Goal: Task Accomplishment & Management: Complete application form

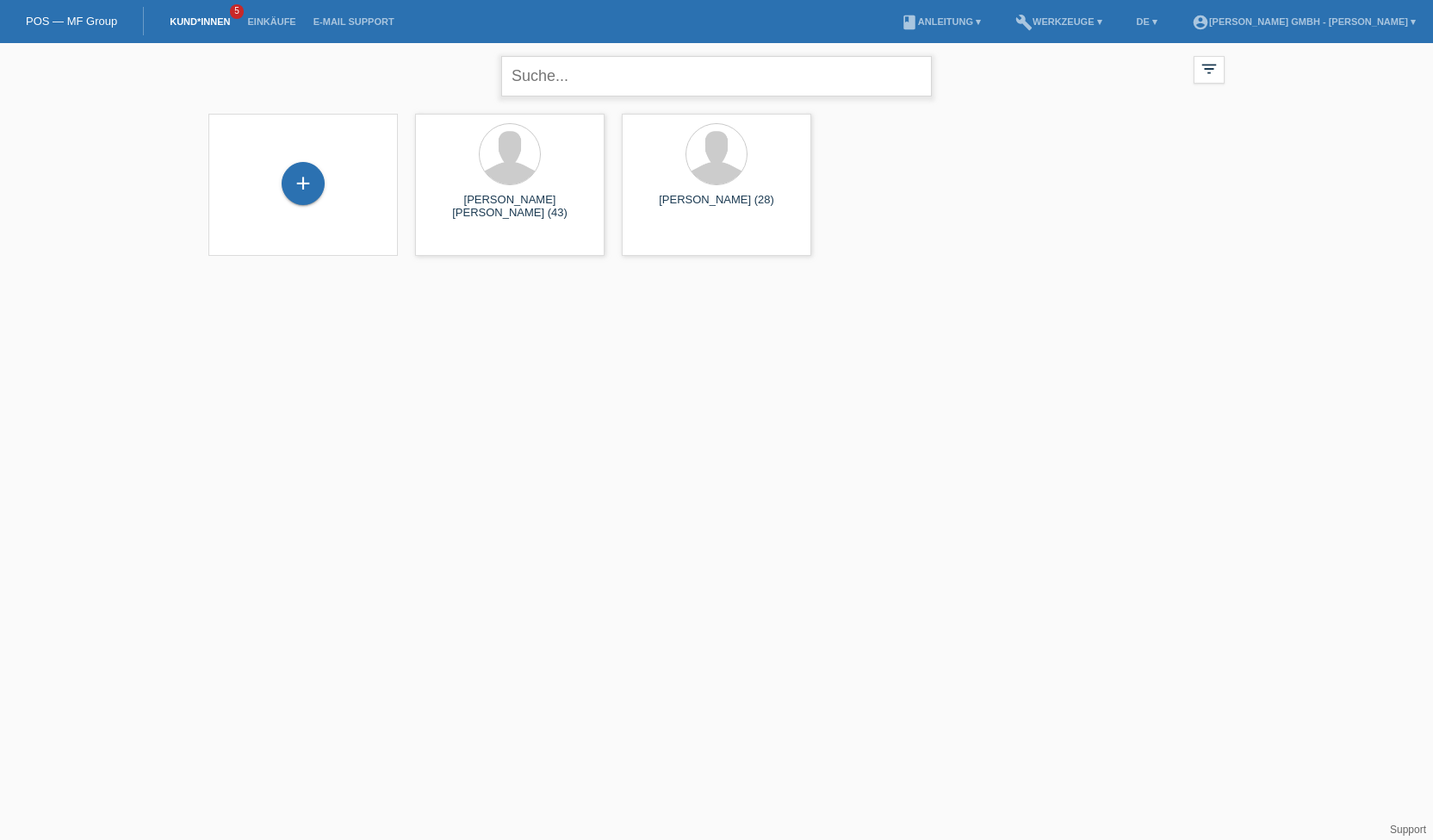
click at [577, 81] on input "text" at bounding box center [716, 75] width 430 height 40
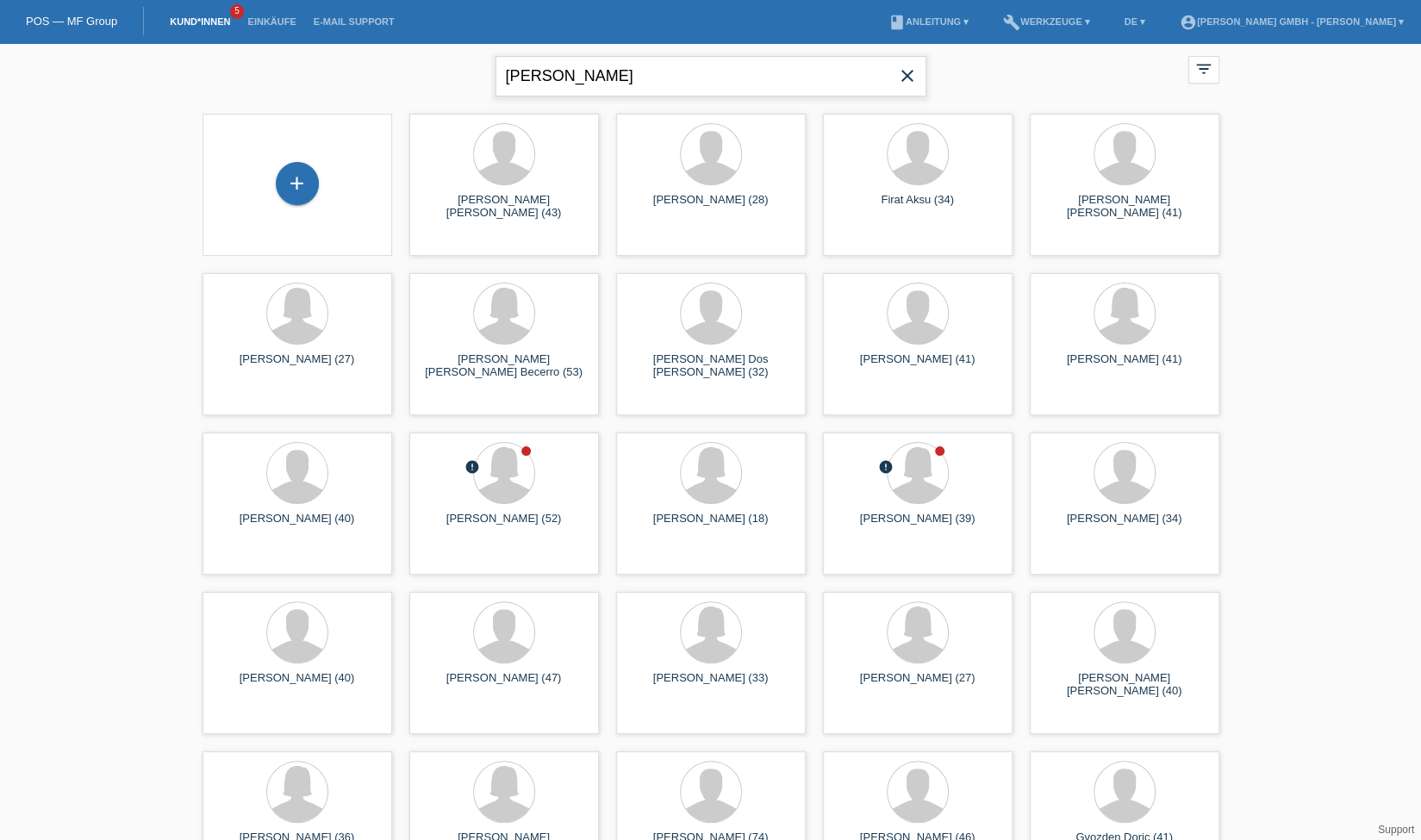
type input "Hamilton"
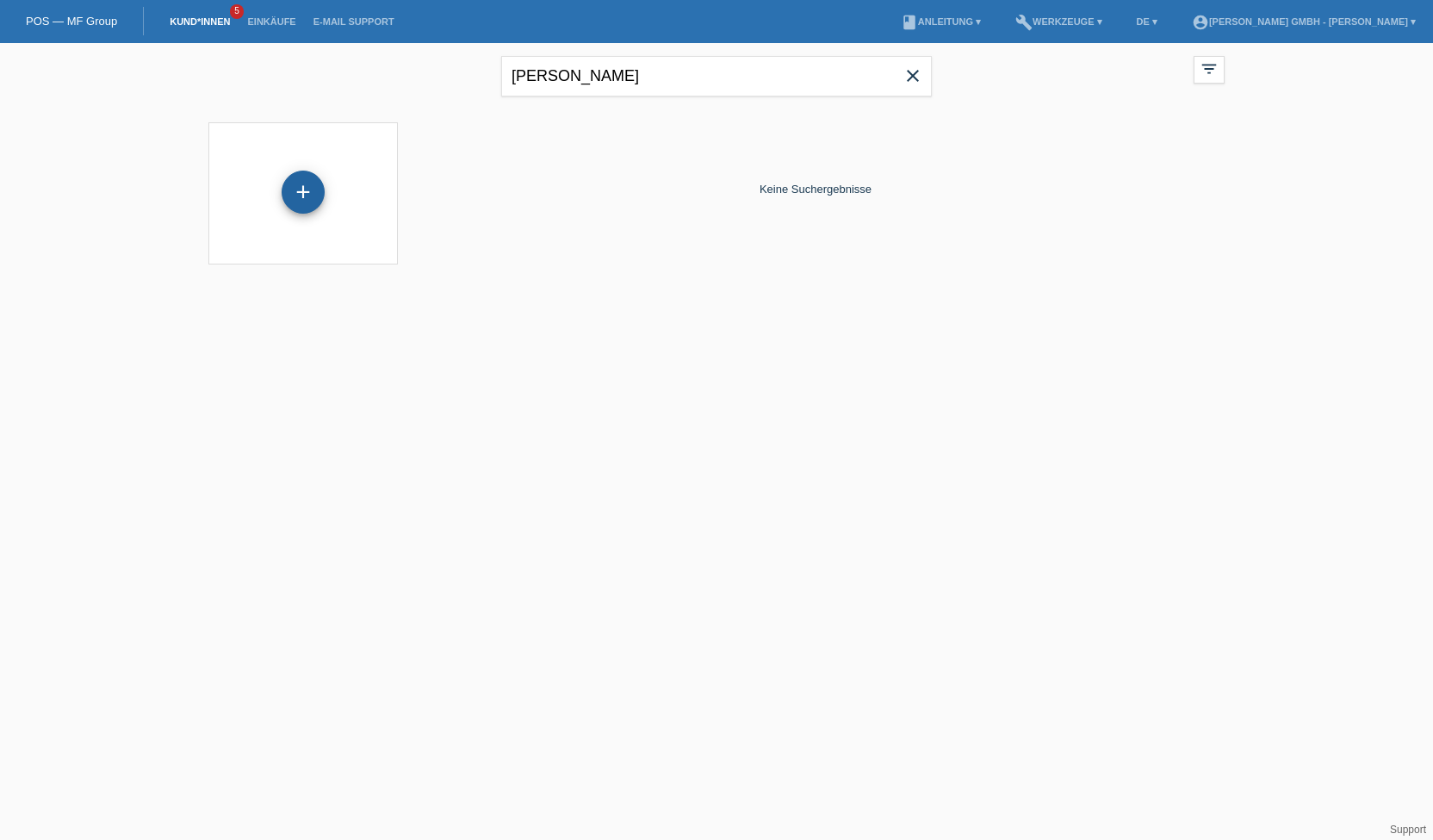
click at [299, 192] on div "+" at bounding box center [303, 192] width 43 height 43
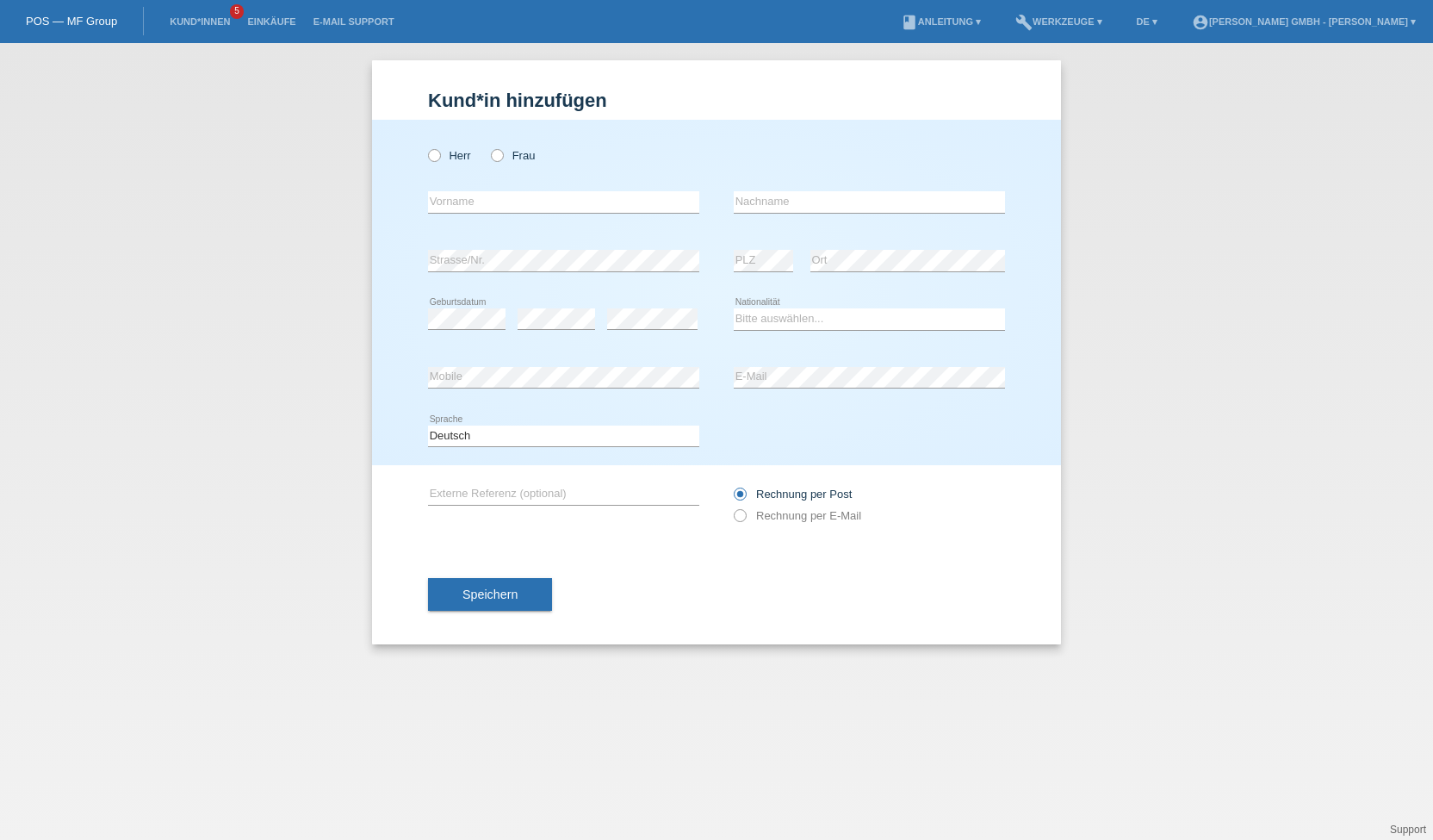
click at [504, 166] on div "Herr Frau" at bounding box center [564, 156] width 272 height 35
click at [488, 146] on icon at bounding box center [488, 146] width 0 height 0
click at [498, 160] on input "Frau" at bounding box center [496, 154] width 11 height 11
radio input "true"
click at [463, 198] on input "text" at bounding box center [564, 202] width 272 height 22
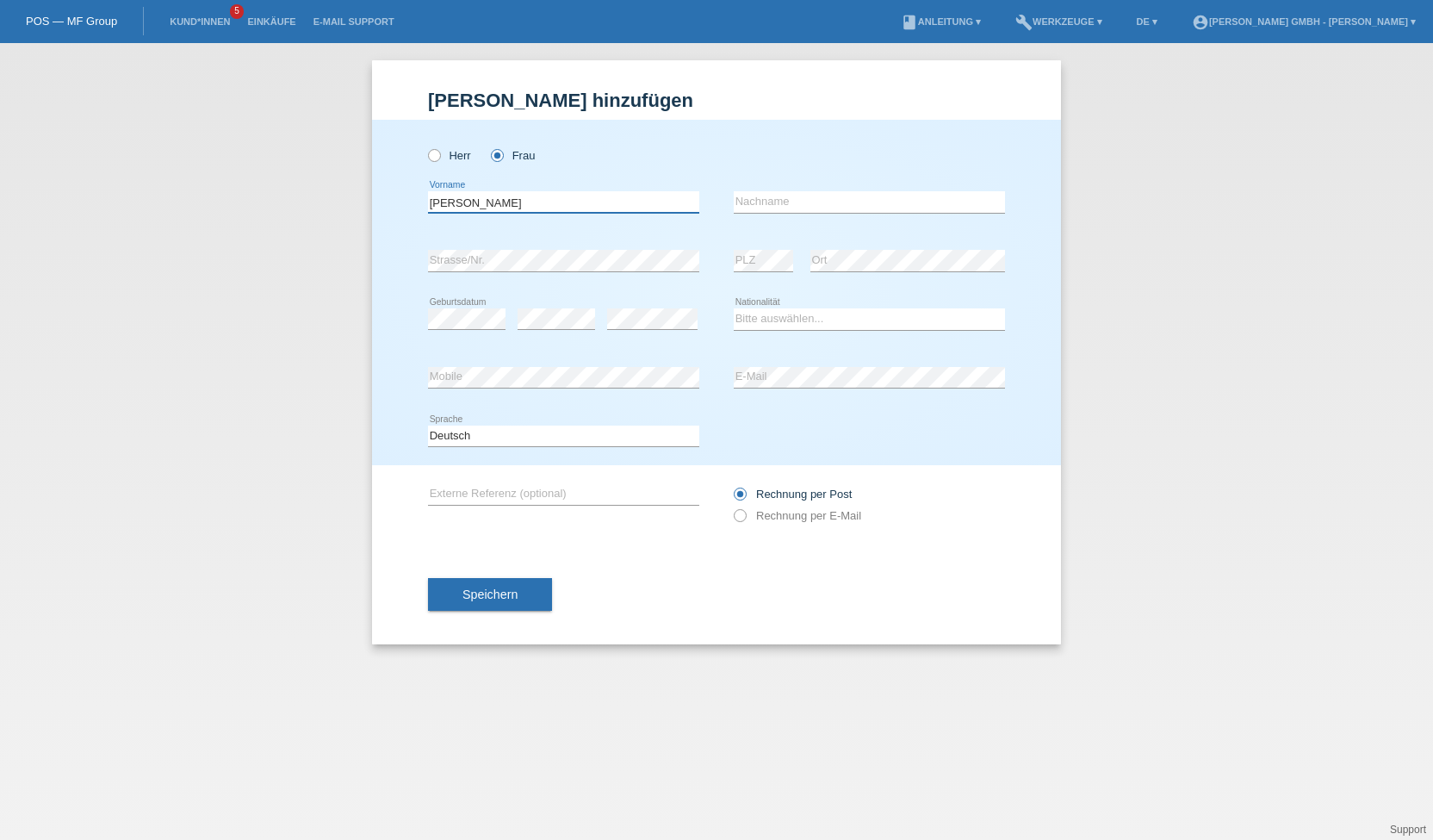
type input "Svetlana"
type input "Hamilton"
click at [753, 315] on select "Bitte auswählen... Schweiz Deutschland Liechtenstein Österreich ------------ Af…" at bounding box center [869, 319] width 272 height 21
click at [316, 383] on div "Kund*in hinzufügen Kunde hinzufügen Kundin hinzufügen Herr Frau Svetlana error …" at bounding box center [716, 441] width 1433 height 797
click at [557, 190] on div "Svetlana error Vorname" at bounding box center [564, 203] width 272 height 59
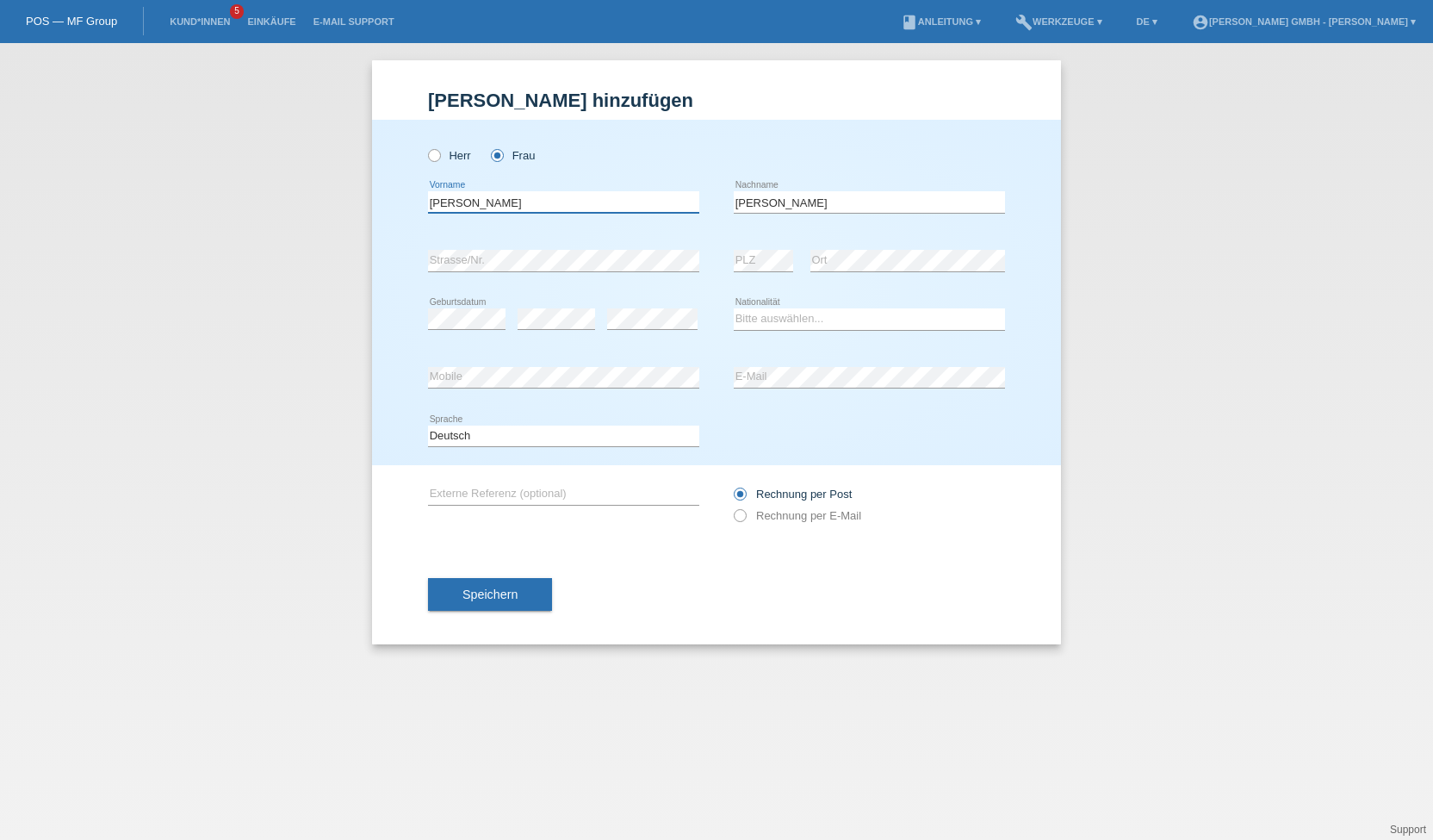
click at [524, 208] on input "Svetlana" at bounding box center [564, 202] width 272 height 22
type input "Svetlana Pavlovna"
click at [811, 190] on div "Hamilton error Nachname" at bounding box center [869, 203] width 272 height 59
click at [792, 197] on input "Hamilton" at bounding box center [869, 202] width 272 height 22
type input "Atkinson Hamilton"
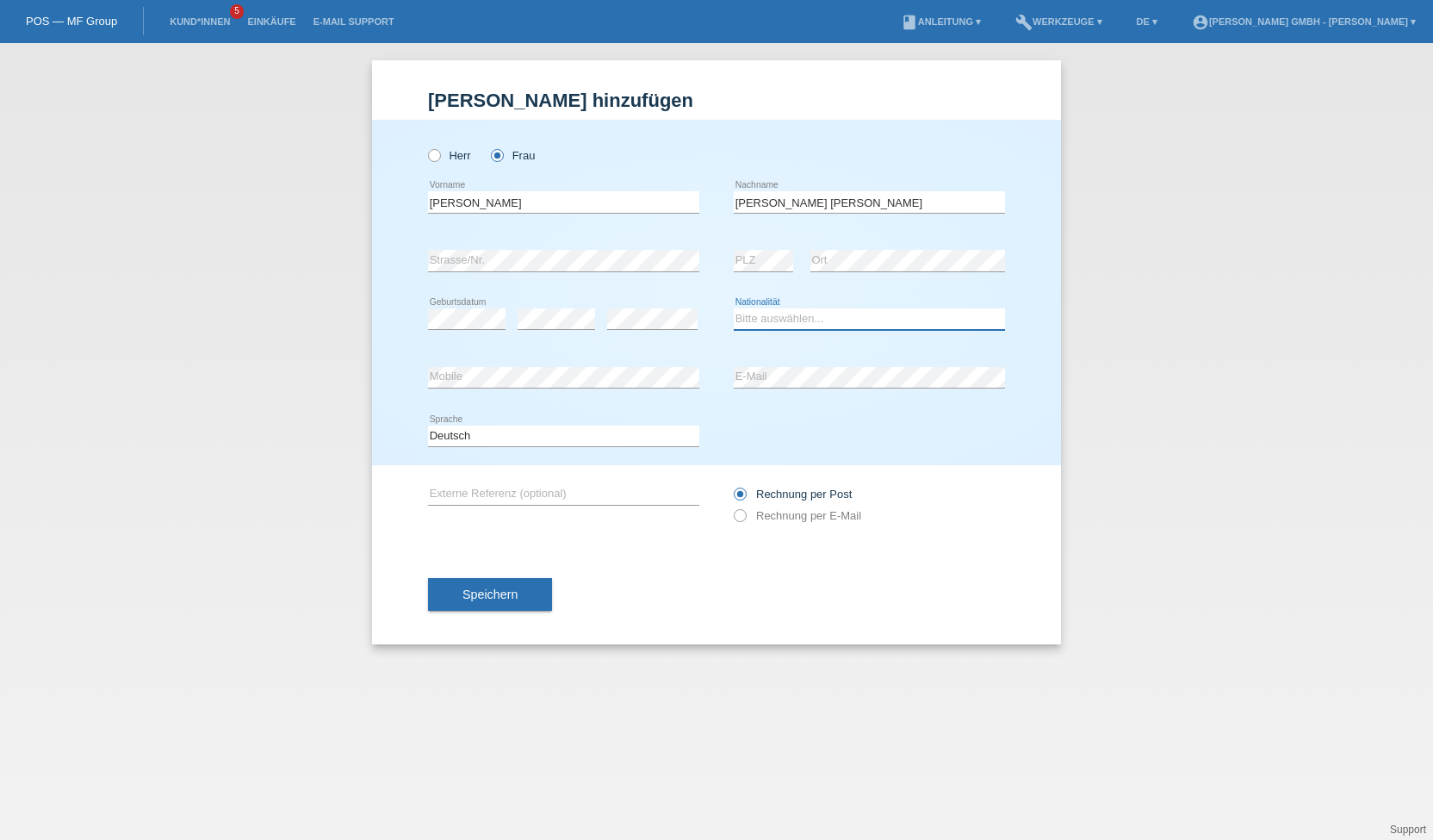
click at [773, 310] on select "Bitte auswählen... Schweiz Deutschland Liechtenstein Österreich ------------ Af…" at bounding box center [869, 319] width 272 height 21
select select "CH"
click at [734, 309] on select "Bitte auswählen... Schweiz Deutschland Liechtenstein Österreich ------------ Af…" at bounding box center [869, 319] width 272 height 21
click at [796, 513] on label "Rechnung per E-Mail" at bounding box center [798, 515] width 127 height 13
click at [745, 513] on input "Rechnung per E-Mail" at bounding box center [739, 519] width 11 height 22
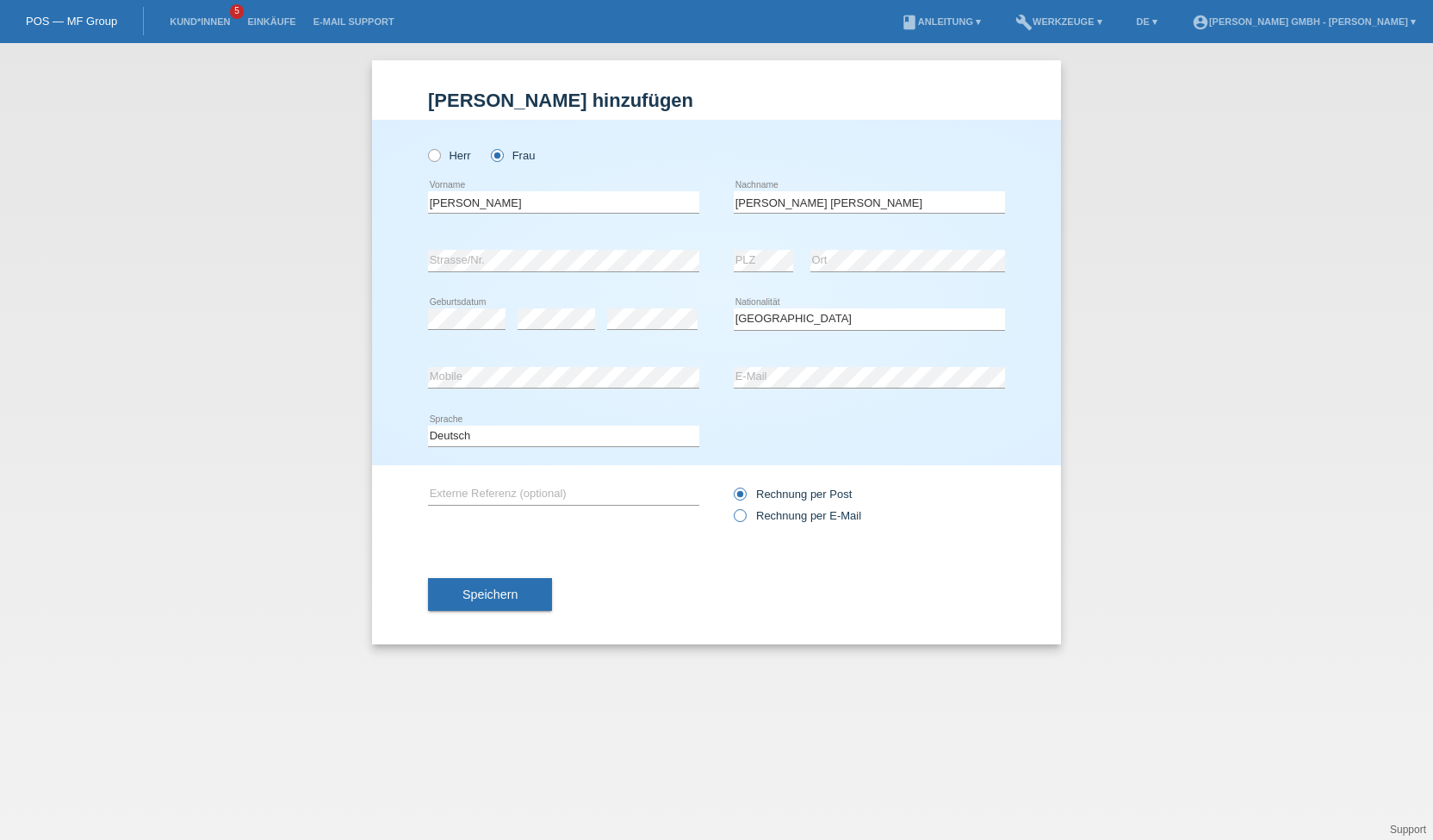
radio input "true"
drag, startPoint x: 541, startPoint y: 487, endPoint x: 550, endPoint y: 470, distance: 19.2
click at [550, 470] on div "error Externe Referenz (optional)" at bounding box center [564, 494] width 272 height 59
paste input "725010647SH"
type input "725010647SH"
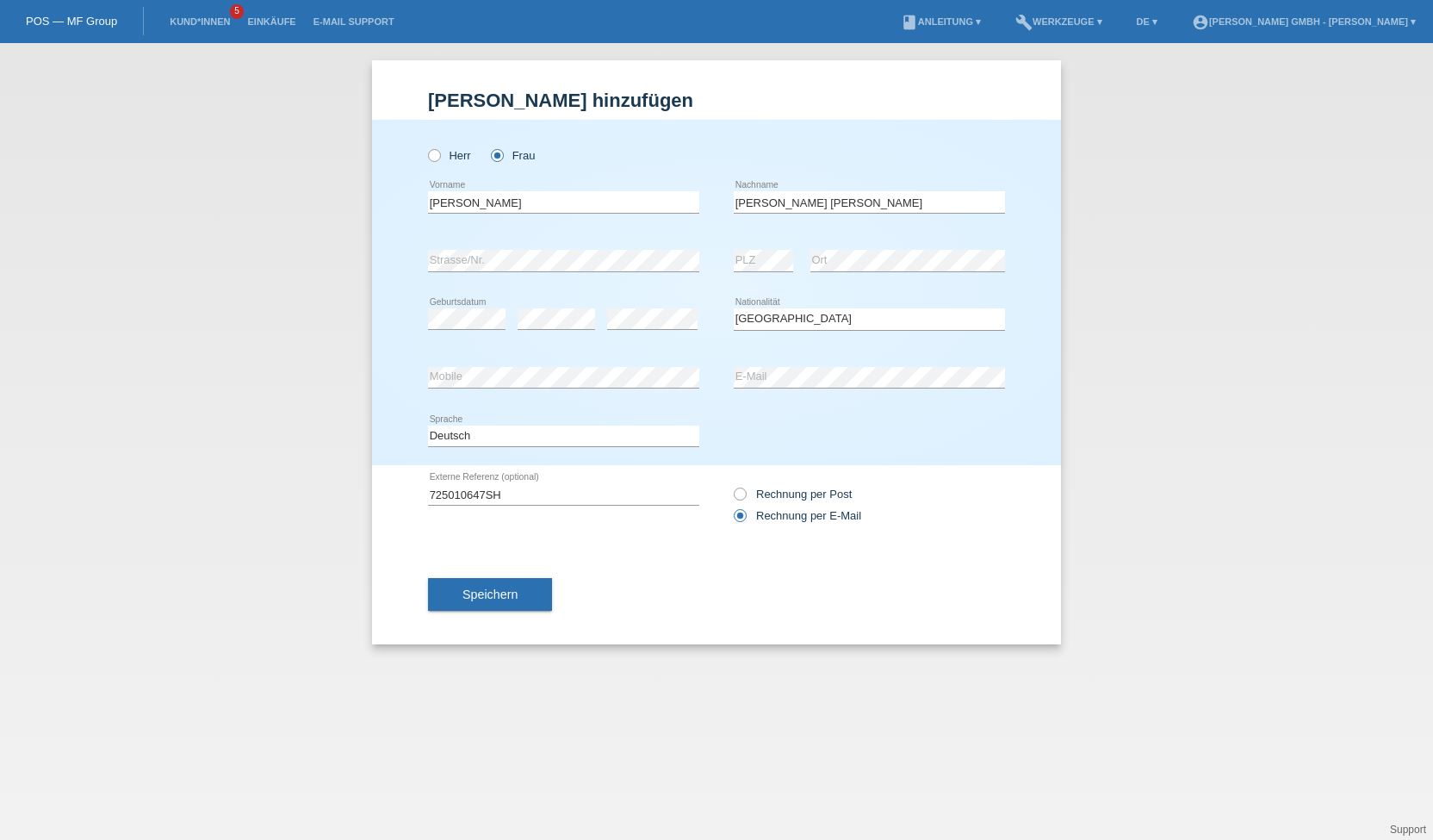
click at [623, 540] on div "725010647SH error Externe Referenz (optional) Rechnung per Post" at bounding box center [716, 504] width 577 height 79
click at [539, 598] on button "Speichern" at bounding box center [490, 593] width 124 height 32
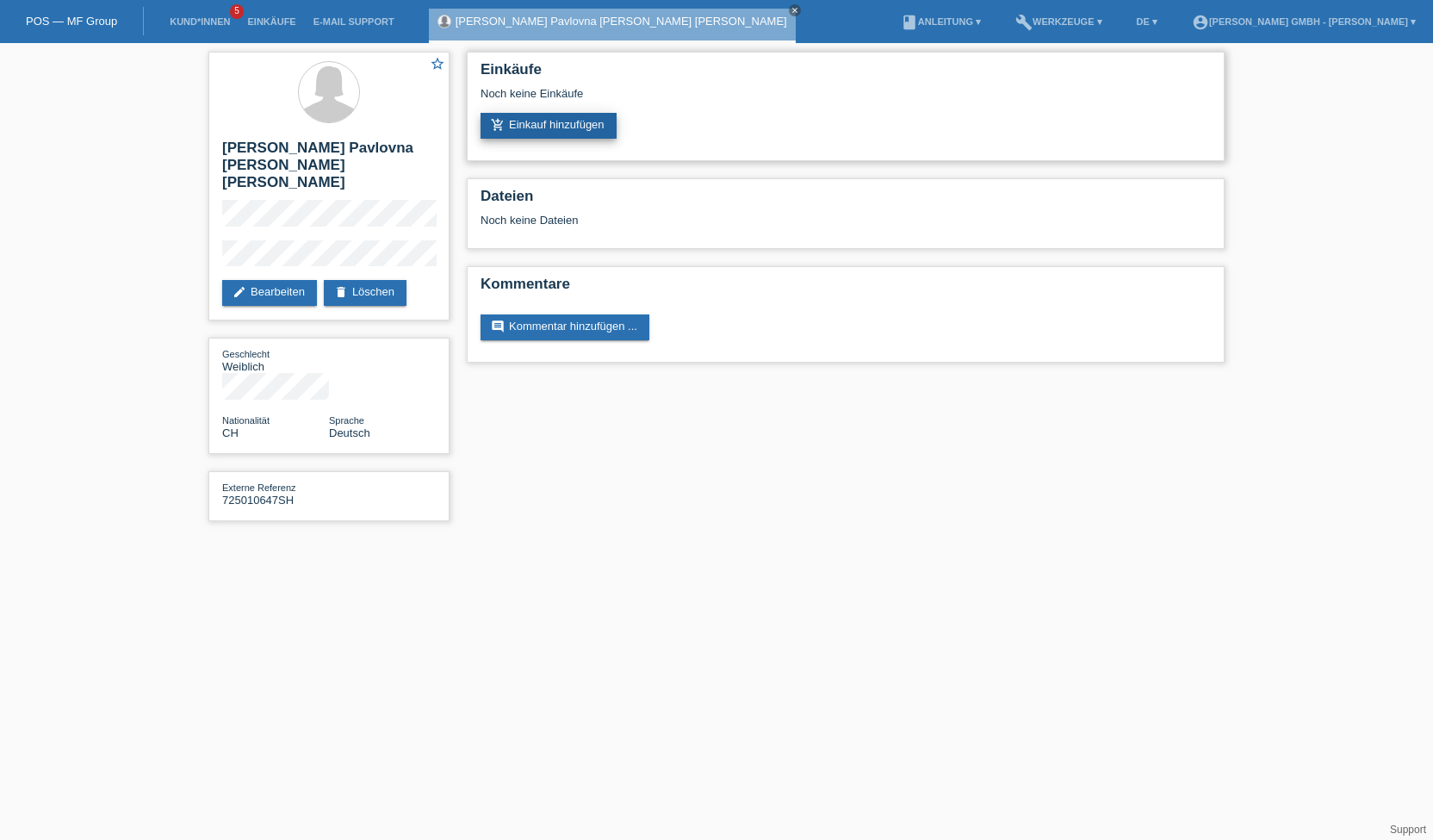
click at [591, 117] on link "add_shopping_cart Einkauf hinzufügen" at bounding box center [548, 125] width 136 height 25
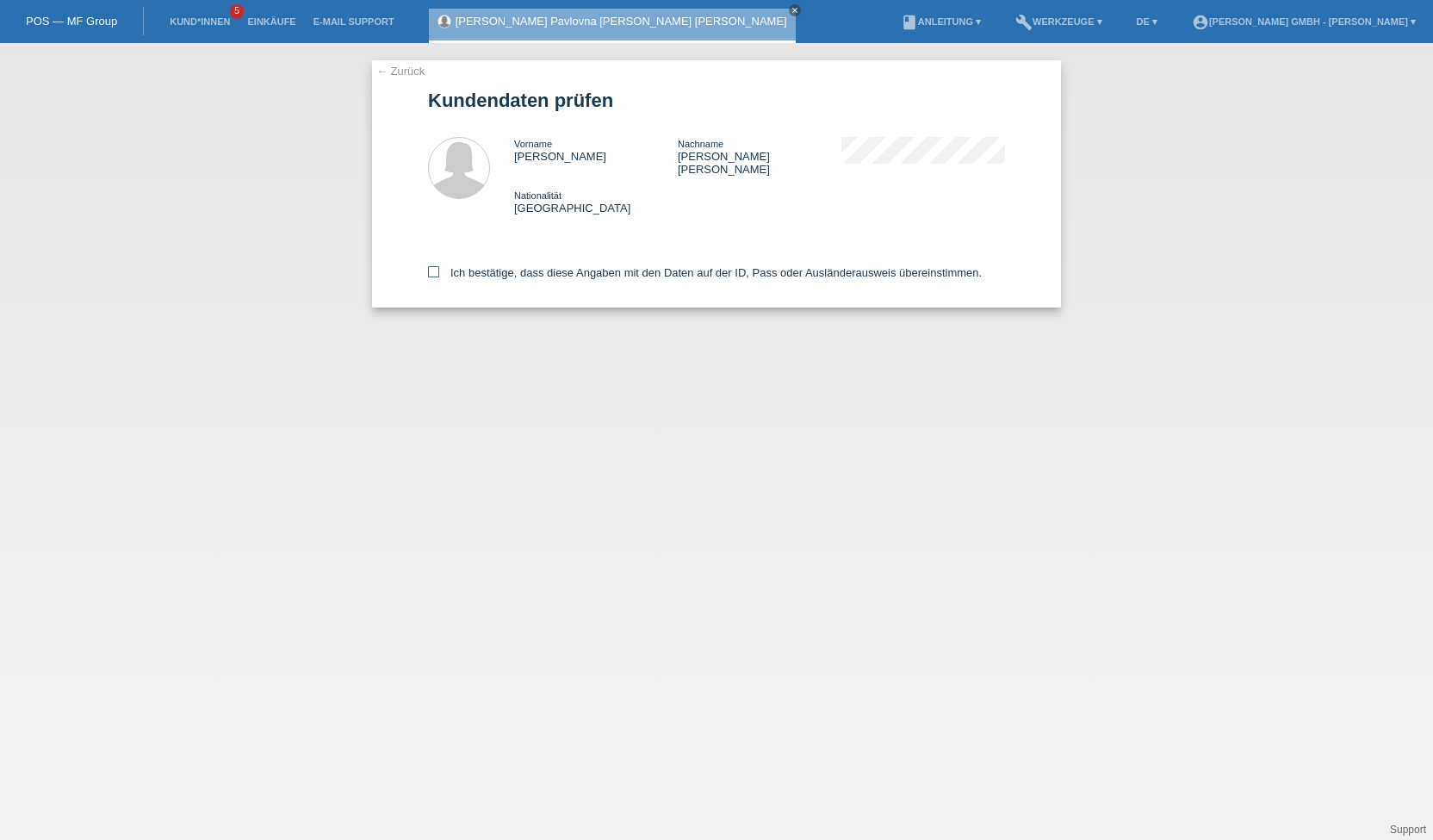
click at [439, 266] on label "Ich bestätige, dass diese Angaben mit den Daten auf der ID, Pass oder Ausländer…" at bounding box center [705, 272] width 554 height 13
click at [439, 266] on input "Ich bestätige, dass diese Angaben mit den Daten auf der ID, Pass oder Ausländer…" at bounding box center [433, 271] width 11 height 11
checkbox input "true"
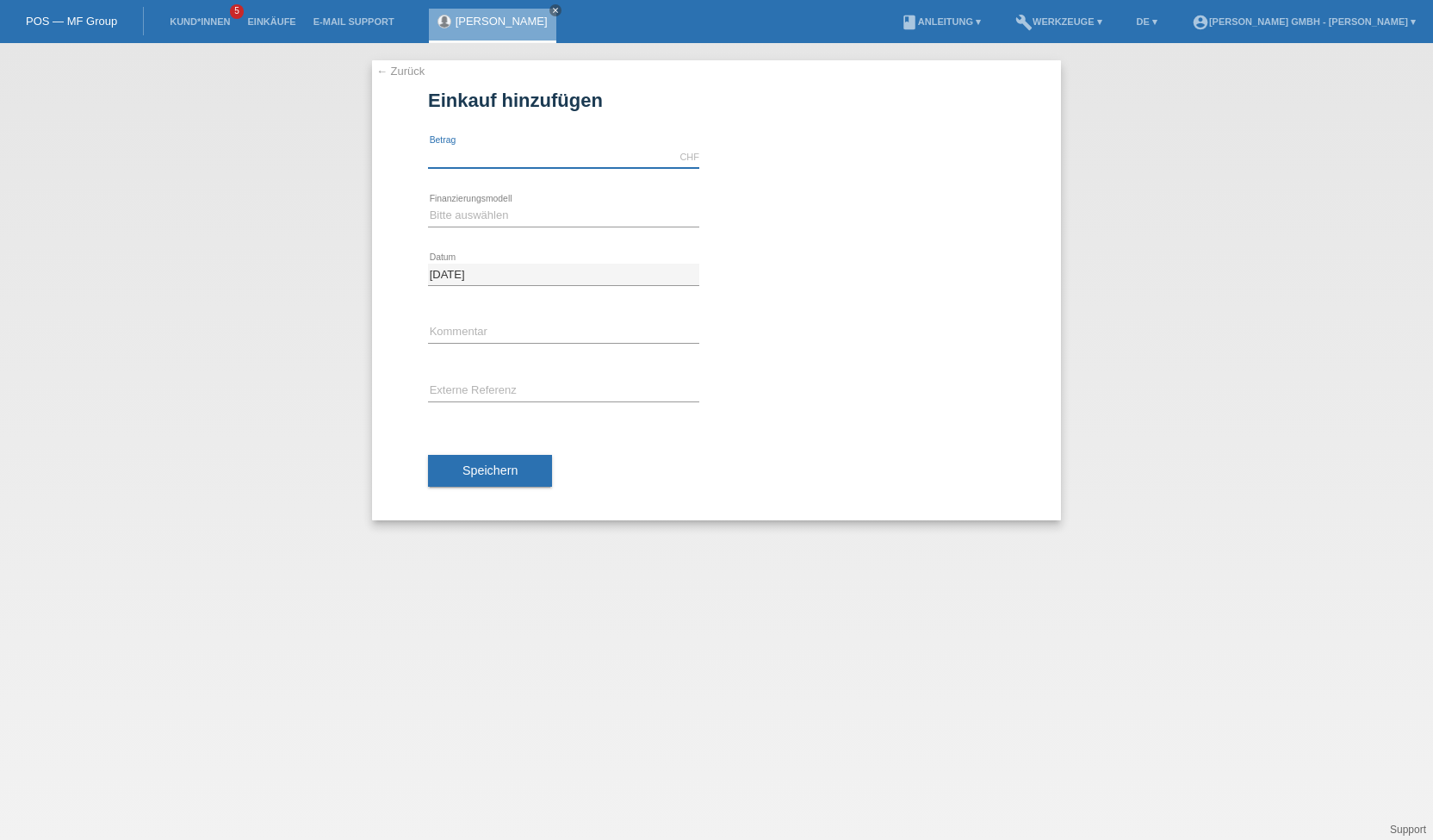
click at [519, 147] on input "text" at bounding box center [564, 157] width 272 height 22
type input "2098.00"
click at [449, 211] on select "Bitte auswählen Kauf auf Rechnung mit Teilzahlungsoption Fixe Raten" at bounding box center [564, 215] width 272 height 21
select select "198"
click at [428, 205] on select "Bitte auswählen Kauf auf Rechnung mit Teilzahlungsoption Fixe Raten" at bounding box center [564, 215] width 272 height 21
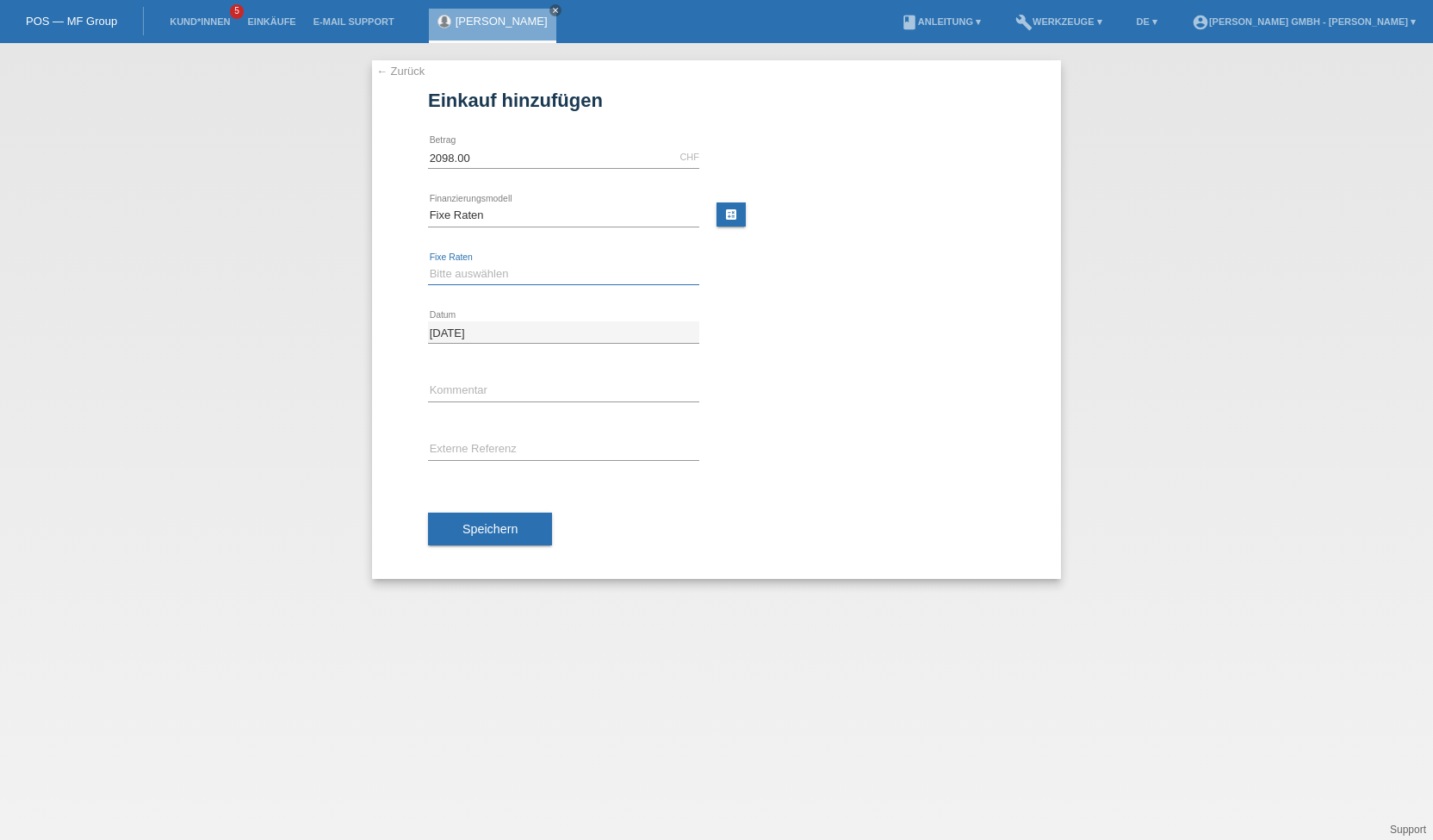
click at [465, 272] on select "Bitte auswählen 12 Raten 24 Raten" at bounding box center [564, 273] width 272 height 21
select select "532"
click at [428, 264] on select "Bitte auswählen 12 Raten 24 Raten" at bounding box center [564, 273] width 272 height 21
click at [456, 445] on input "text" at bounding box center [564, 449] width 272 height 22
paste input "725010647SH"
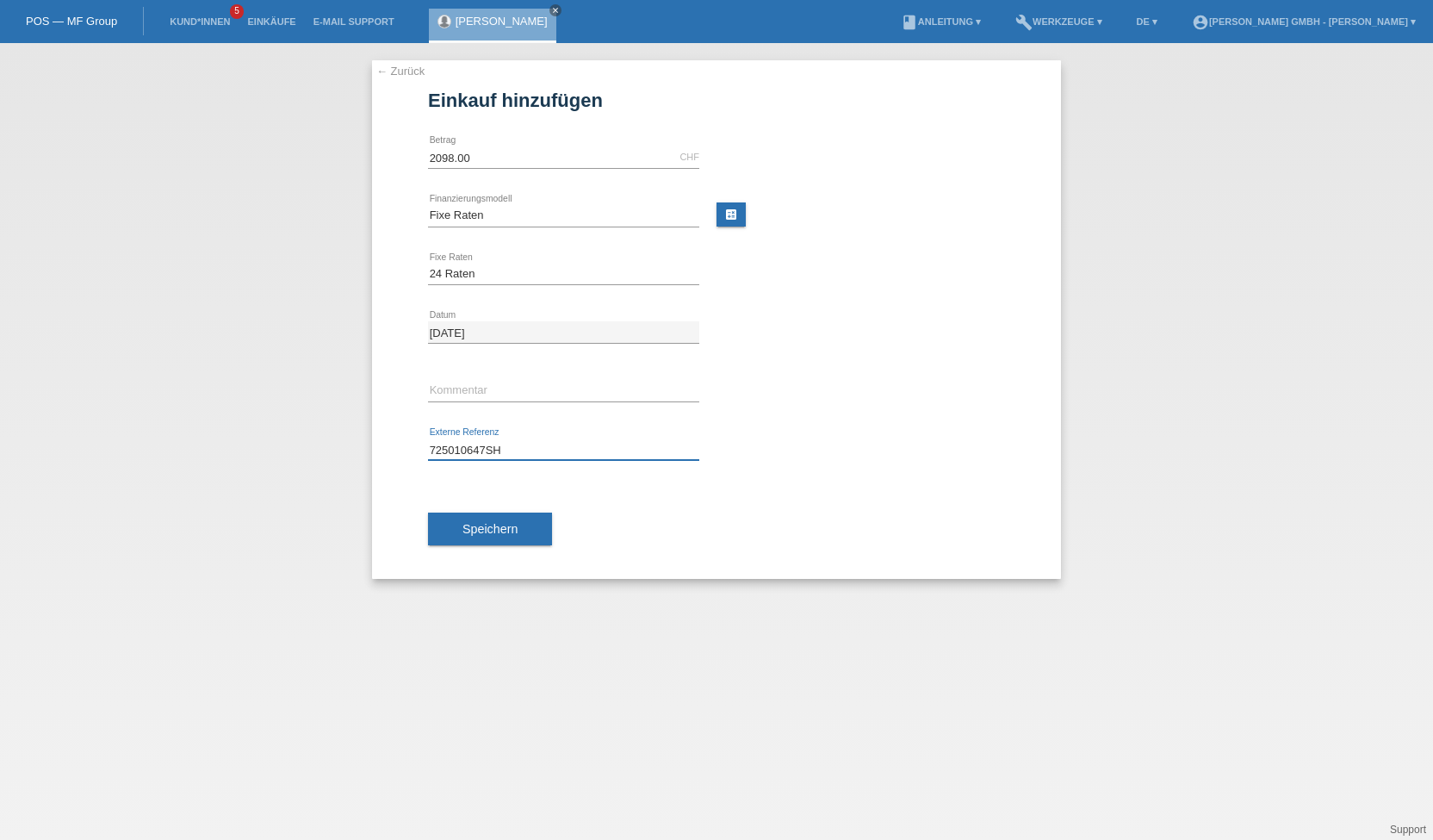
type input "725010647SH"
click at [404, 349] on div "← Zurück Einkauf hinzufügen Verfügbarer Betrag: 2098.00 CHF error [GEOGRAPHIC_D…" at bounding box center [716, 319] width 689 height 519
click at [520, 522] on button "Speichern" at bounding box center [490, 528] width 124 height 32
